Goal: Navigation & Orientation: Find specific page/section

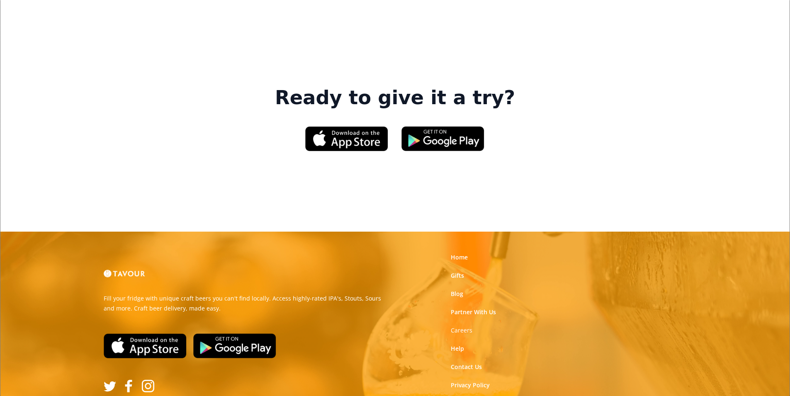
scroll to position [1256, 0]
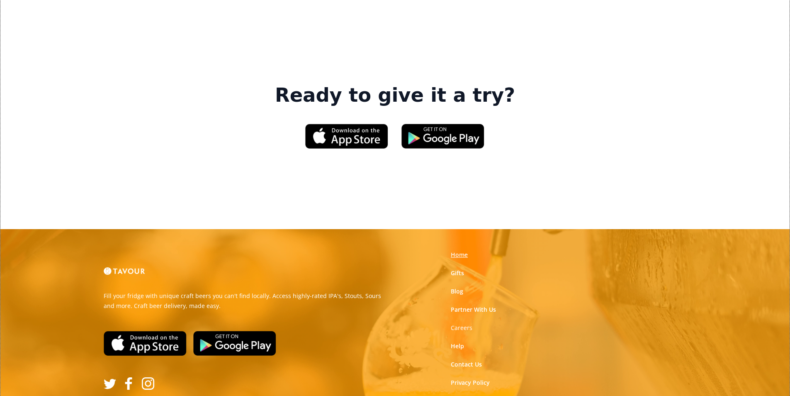
click at [463, 251] on link "Home" at bounding box center [459, 255] width 17 height 8
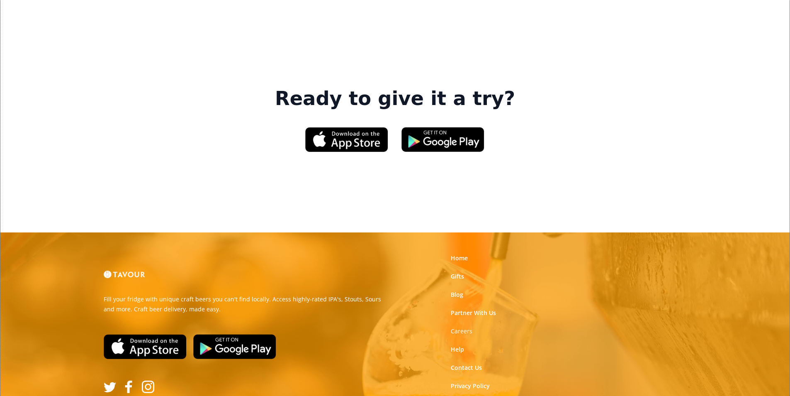
scroll to position [1256, 0]
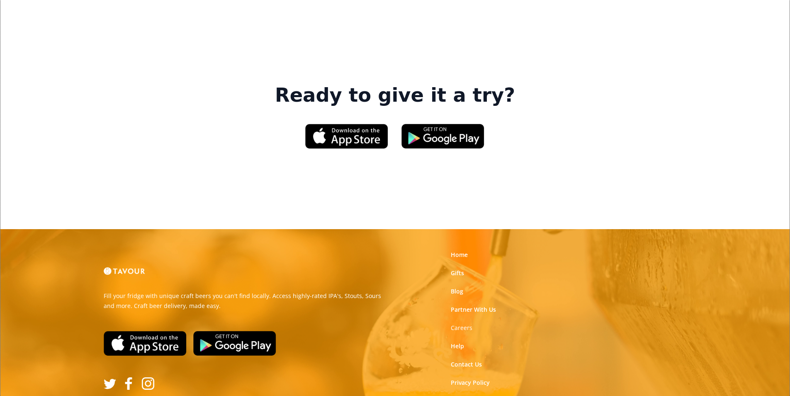
drag, startPoint x: 489, startPoint y: 193, endPoint x: 489, endPoint y: 208, distance: 14.9
click at [489, 305] on link "Partner With Us" at bounding box center [473, 309] width 45 height 8
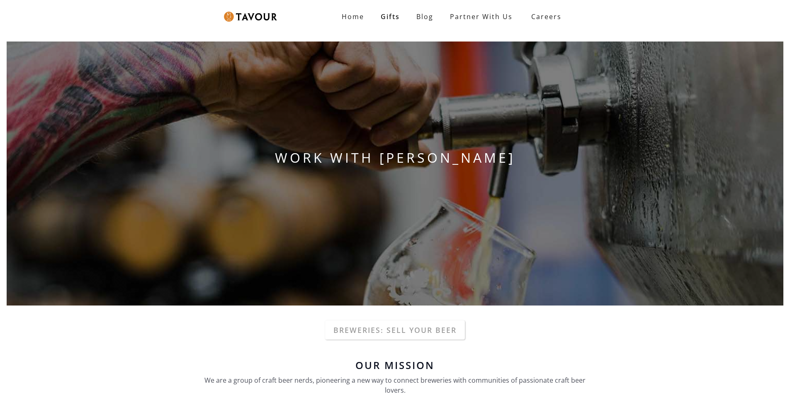
click at [466, 251] on div "WORK WITH [PERSON_NAME]" at bounding box center [395, 173] width 790 height 277
click at [530, 10] on span "Careers" at bounding box center [544, 16] width 30 height 17
